Goal: Book appointment/travel/reservation

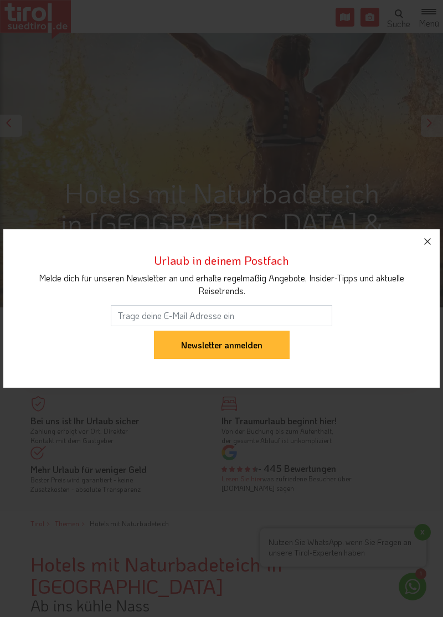
scroll to position [210, 0]
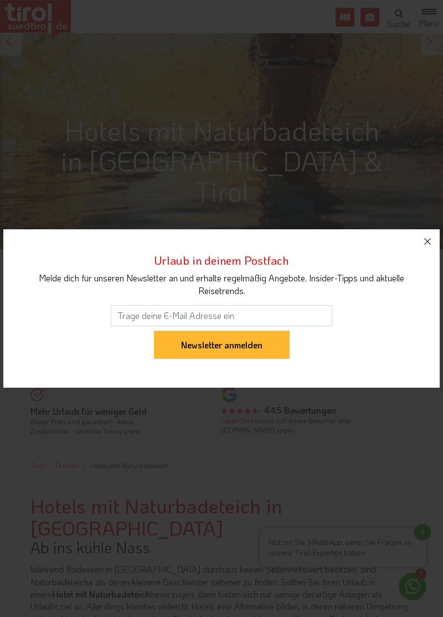
click at [428, 248] on icon "button" at bounding box center [427, 241] width 13 height 13
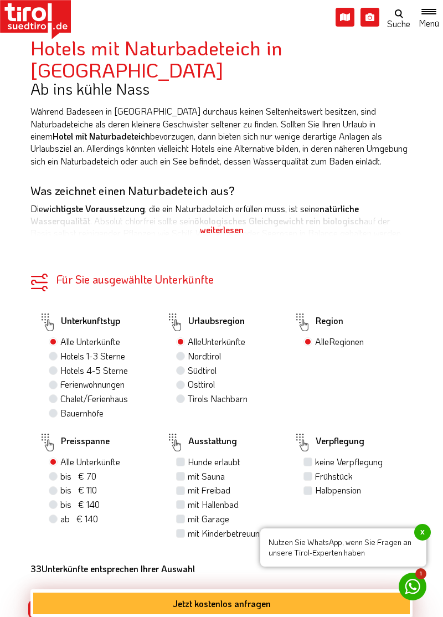
scroll to position [703, 0]
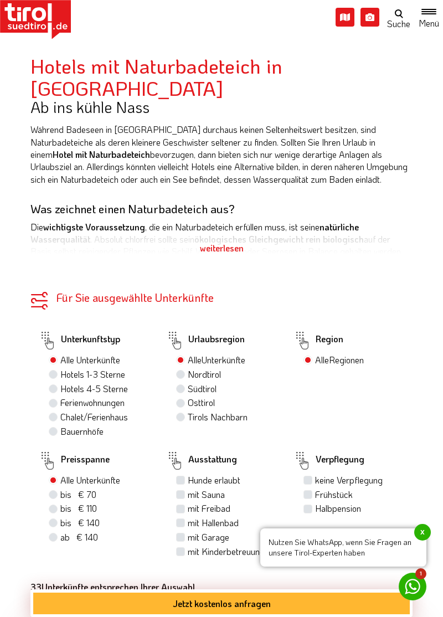
click at [423, 540] on span "x" at bounding box center [422, 532] width 17 height 17
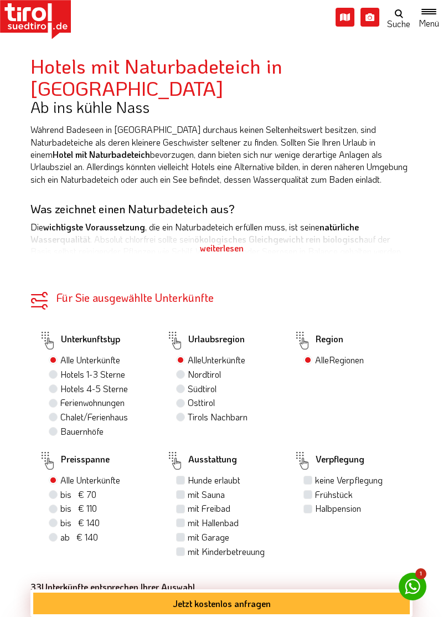
click at [63, 380] on label "Hotels 1-3 Sterne" at bounding box center [92, 374] width 65 height 12
click at [58, 377] on input "Hotels 1-3 Sterne" at bounding box center [54, 373] width 7 height 7
radio input "true"
click at [60, 374] on label "Hotels 1-3 Sterne 0" at bounding box center [95, 374] width 70 height 12
click at [51, 374] on input "Hotels 1-3 Sterne 0" at bounding box center [54, 373] width 7 height 7
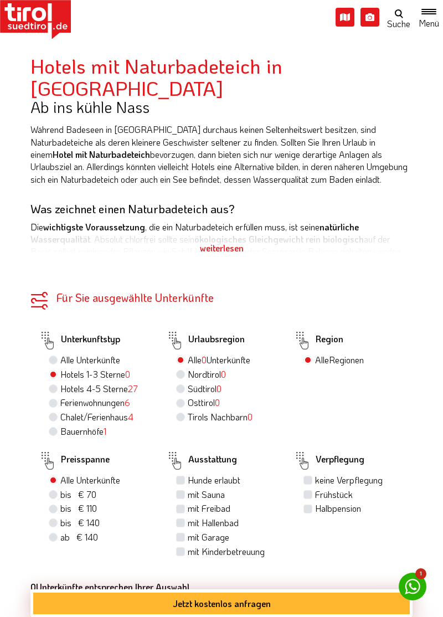
click at [60, 363] on label "Alle Unterkünfte" at bounding box center [90, 360] width 60 height 12
click at [53, 363] on input "Alle Unterkünfte" at bounding box center [54, 359] width 7 height 7
radio input "true"
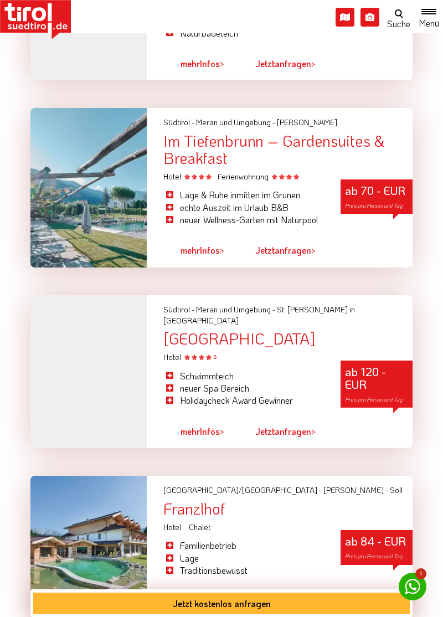
scroll to position [3132, 0]
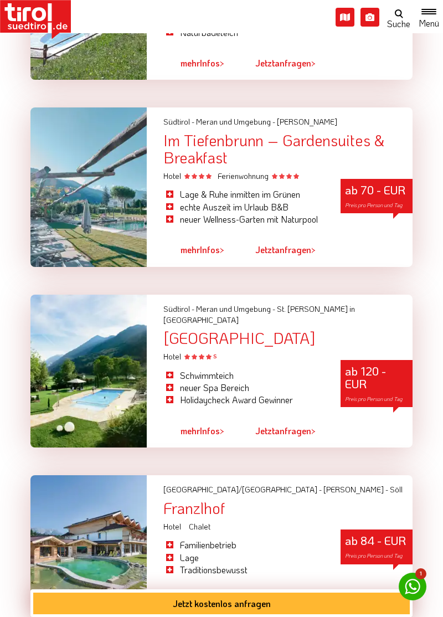
click at [379, 385] on div "ab 120 - EUR Preis pro Person und Tag" at bounding box center [376, 383] width 72 height 47
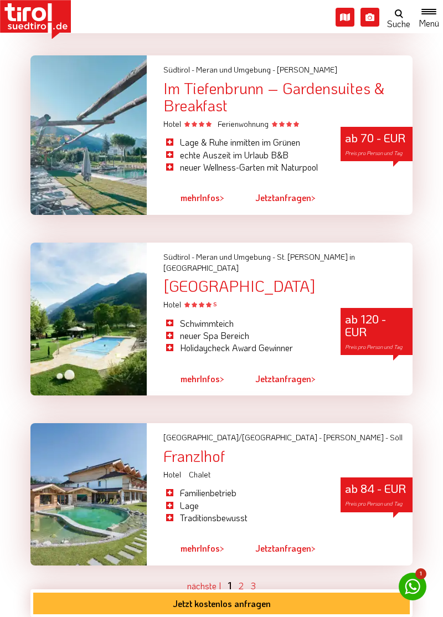
click at [376, 488] on div "ab 84 - EUR Preis pro Person und Tag" at bounding box center [376, 494] width 72 height 34
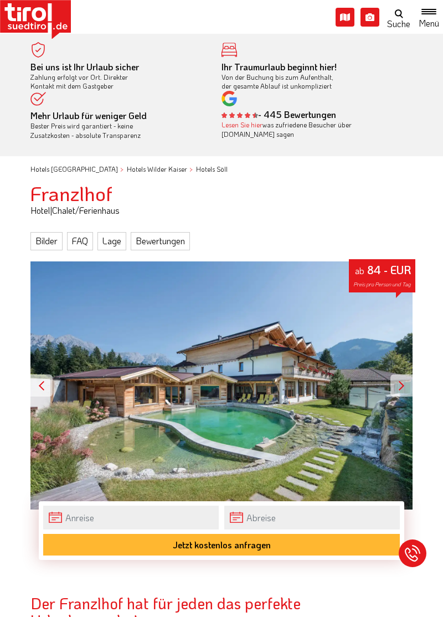
click at [401, 389] on div at bounding box center [401, 385] width 22 height 22
